Goal: Transaction & Acquisition: Subscribe to service/newsletter

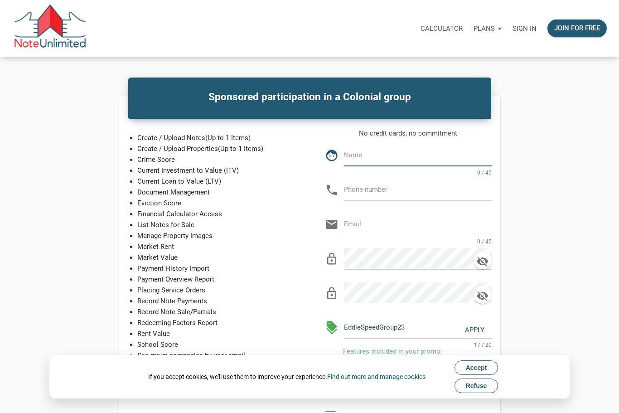
type input "[PERSON_NAME]"
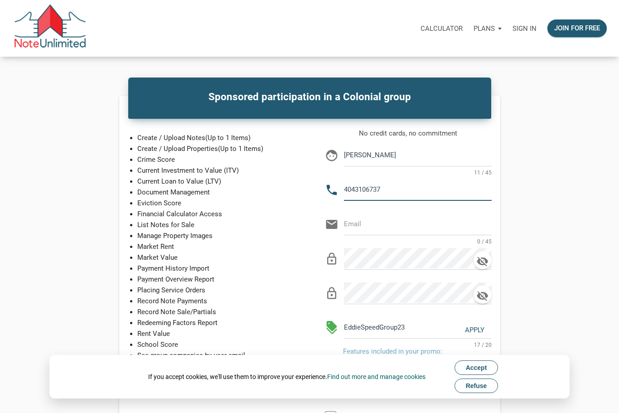
type input "[PHONE_NUMBER]"
type input "[EMAIL_ADDRESS][DOMAIN_NAME]"
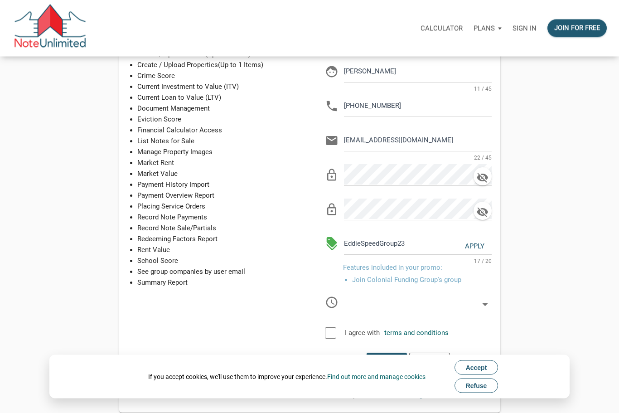
scroll to position [84, 0]
click at [483, 303] on icon at bounding box center [485, 304] width 13 height 13
select select
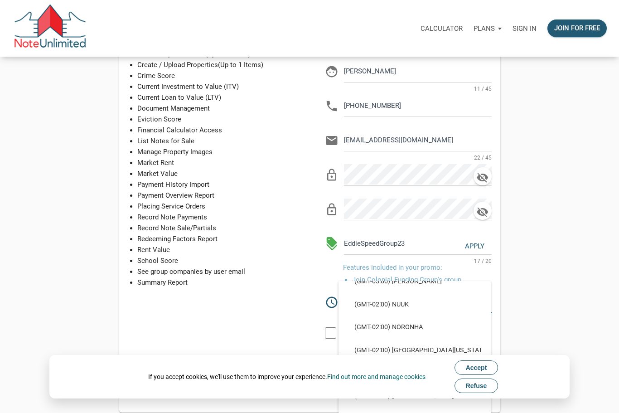
scroll to position [1367, 0]
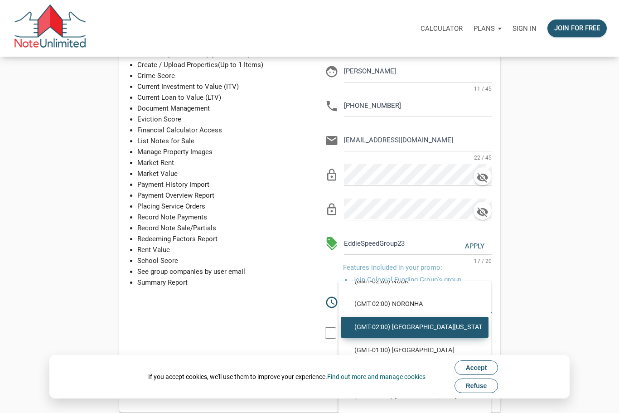
click at [432, 329] on span "(GMT-02:00) [GEOGRAPHIC_DATA][US_STATE]" at bounding box center [415, 327] width 134 height 8
type input "(GMT-02:00) [GEOGRAPHIC_DATA][US_STATE]"
type input "Atlantic/South_[US_STATE]"
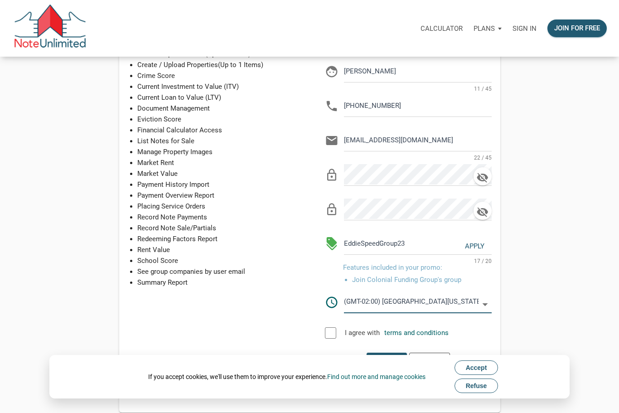
click at [436, 306] on input "(GMT-02:00) [GEOGRAPHIC_DATA][US_STATE]" at bounding box center [411, 302] width 135 height 20
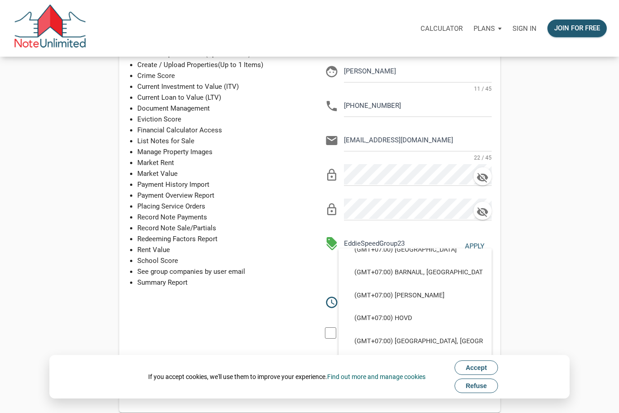
scroll to position [3423, 0]
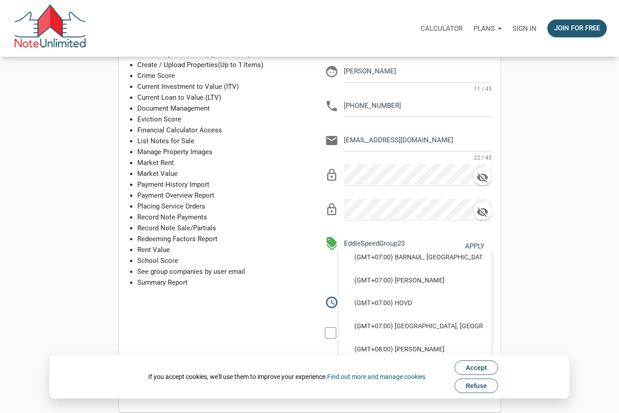
click at [527, 301] on div "Sponsored participation in a Colonial group Create / Upload Notes (Up to 1 Item…" at bounding box center [310, 212] width 608 height 401
select select
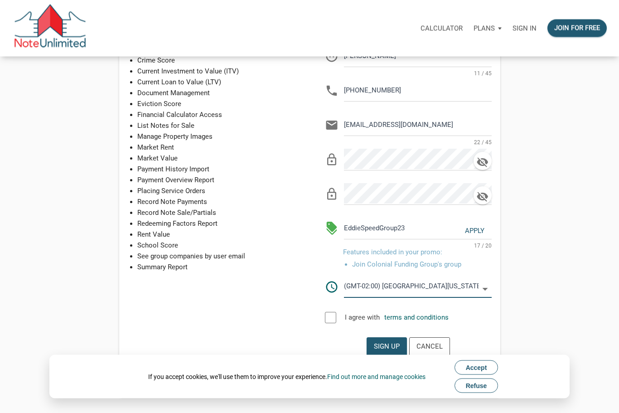
scroll to position [99, 0]
click at [332, 320] on div at bounding box center [330, 317] width 11 height 11
click at [390, 350] on div "Sign up" at bounding box center [387, 346] width 26 height 10
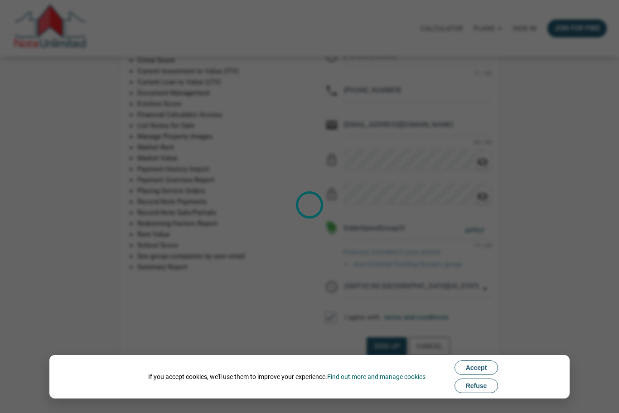
click at [485, 367] on span "Accept" at bounding box center [476, 367] width 21 height 7
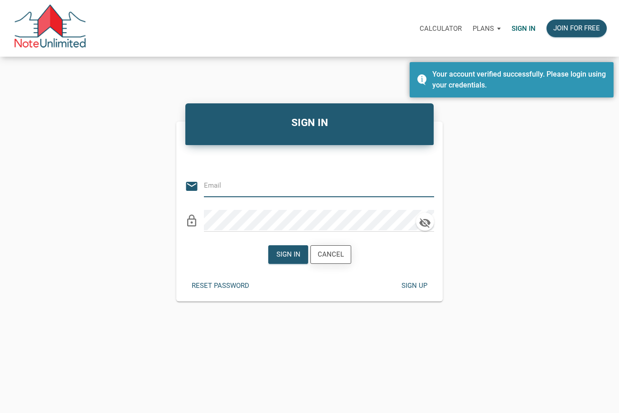
type input "[EMAIL_ADDRESS][DOMAIN_NAME]"
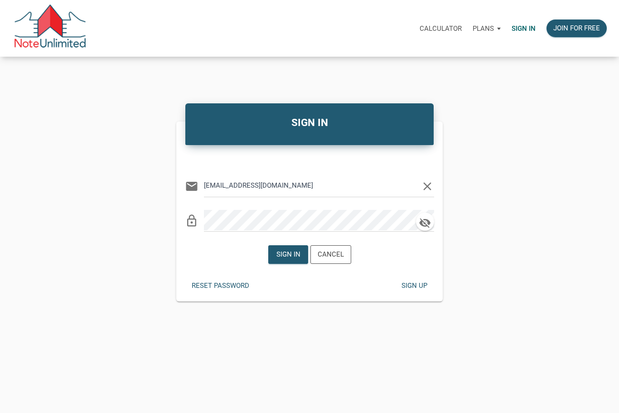
click at [284, 260] on div "Sign in" at bounding box center [288, 254] width 24 height 10
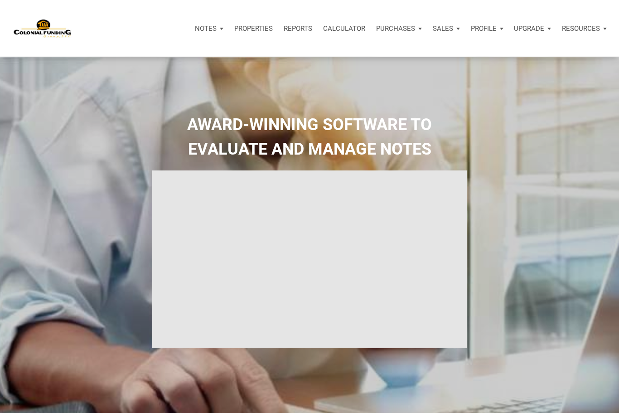
select select
type input "Introduction to new features"
select select
